Goal: Find specific page/section: Find specific page/section

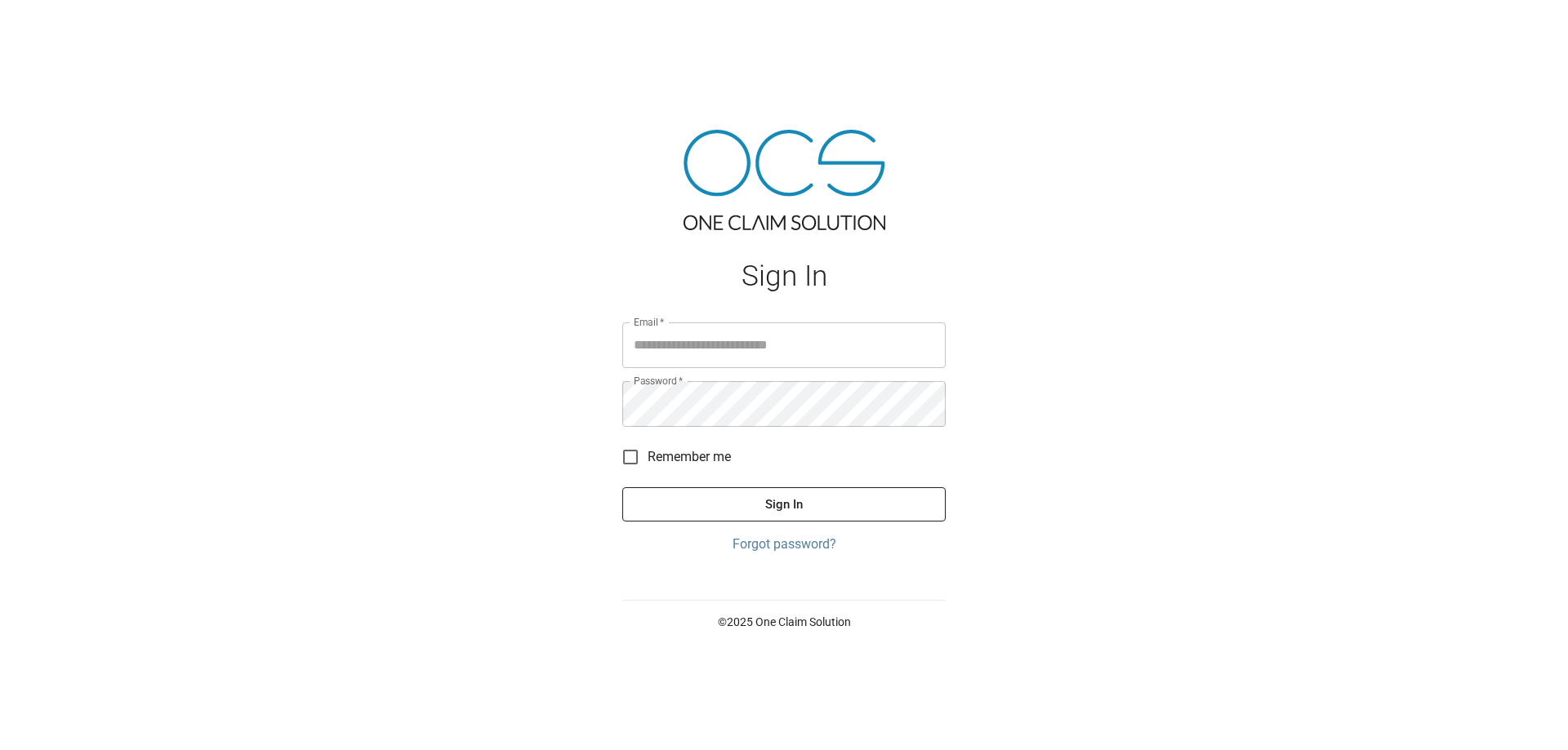
type input "**********"
click at [798, 504] on button "Sign In" at bounding box center [784, 504] width 324 height 35
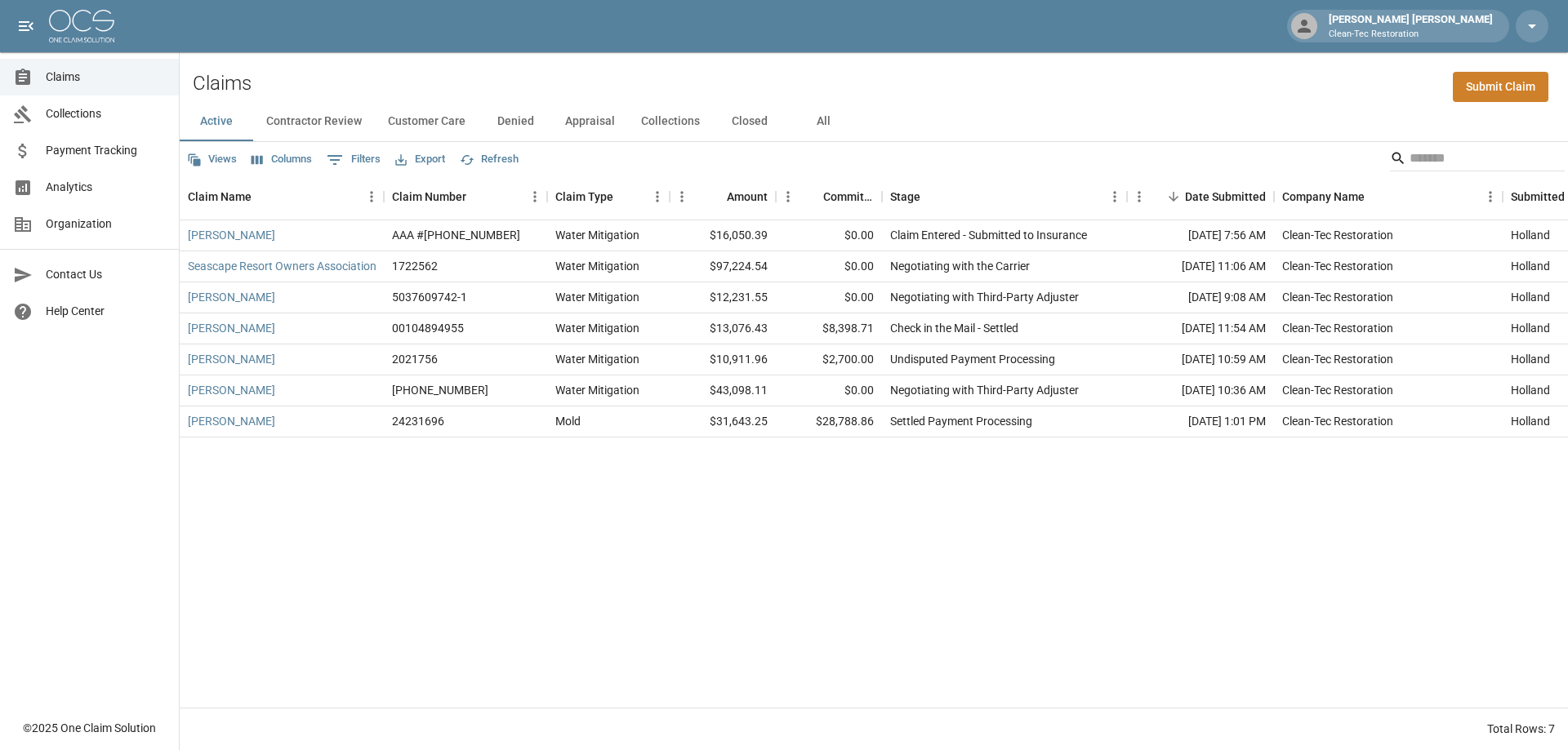
drag, startPoint x: 1062, startPoint y: 588, endPoint x: 659, endPoint y: 563, distance: 403.8
click at [659, 563] on div "[PERSON_NAME] AAA #[PHONE_NUMBER] Water Mitigation $16,050.39 $0.00 Claim Enter…" at bounding box center [942, 464] width 1526 height 487
drag, startPoint x: 452, startPoint y: 514, endPoint x: 634, endPoint y: 581, distance: 193.9
click at [634, 581] on div "[PERSON_NAME] AAA #[PHONE_NUMBER] Water Mitigation $16,050.39 $0.00 Claim Enter…" at bounding box center [942, 464] width 1526 height 487
drag, startPoint x: 582, startPoint y: 505, endPoint x: 622, endPoint y: 566, distance: 72.9
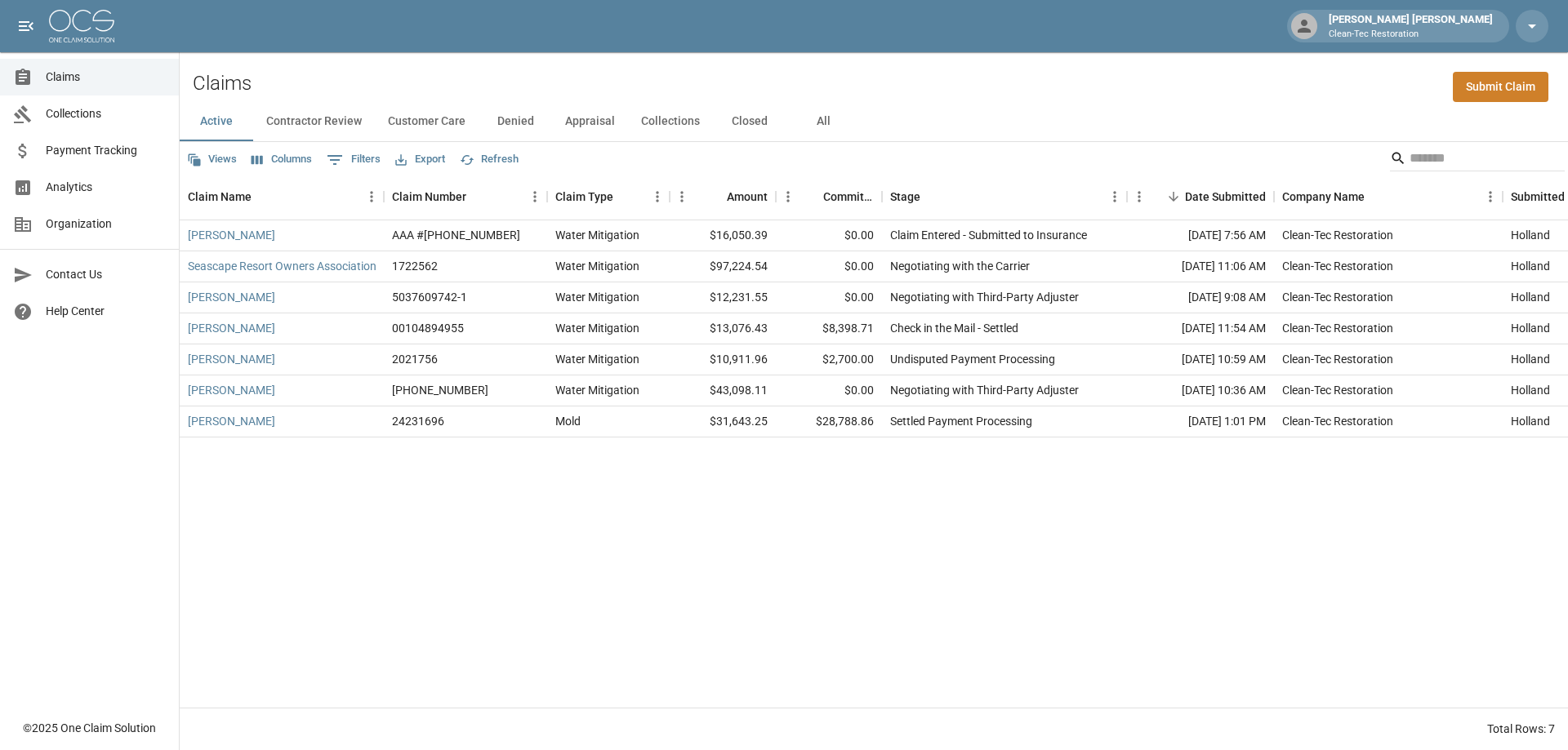
click at [622, 566] on div "[PERSON_NAME] AAA #[PHONE_NUMBER] Water Mitigation $16,050.39 $0.00 Claim Enter…" at bounding box center [942, 464] width 1526 height 487
click at [259, 297] on link "[PERSON_NAME]" at bounding box center [232, 297] width 87 height 16
